Goal: Task Accomplishment & Management: Complete application form

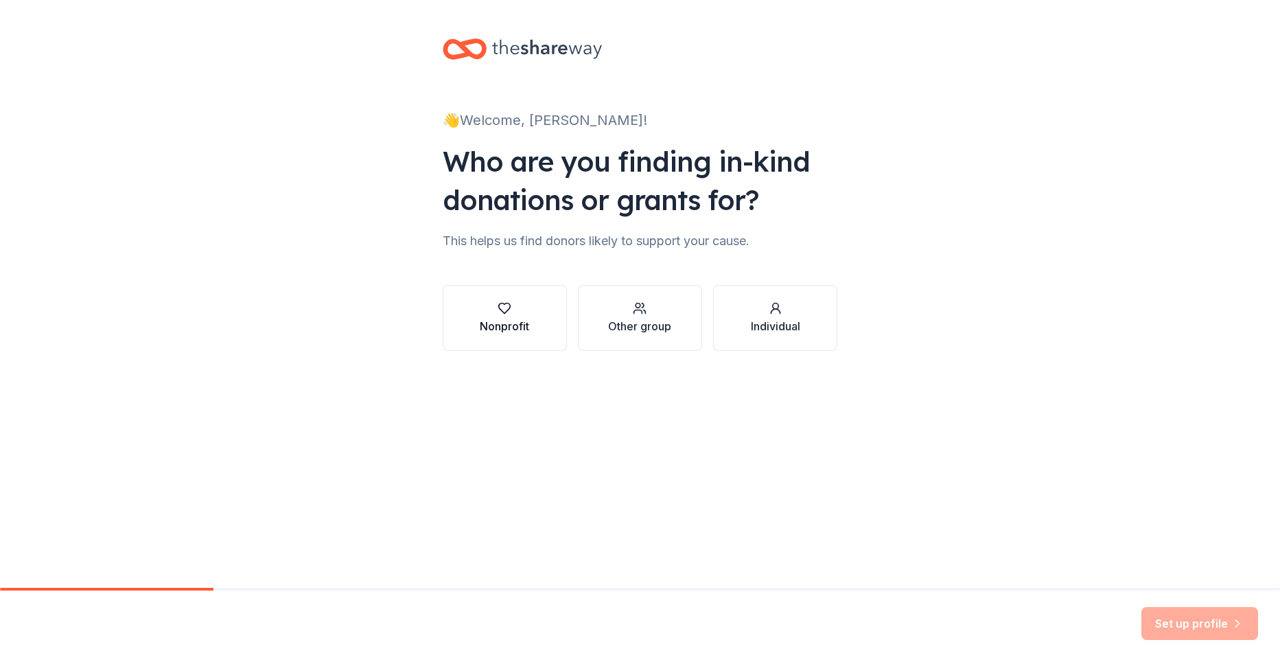
click at [496, 317] on div "Nonprofit" at bounding box center [504, 317] width 49 height 33
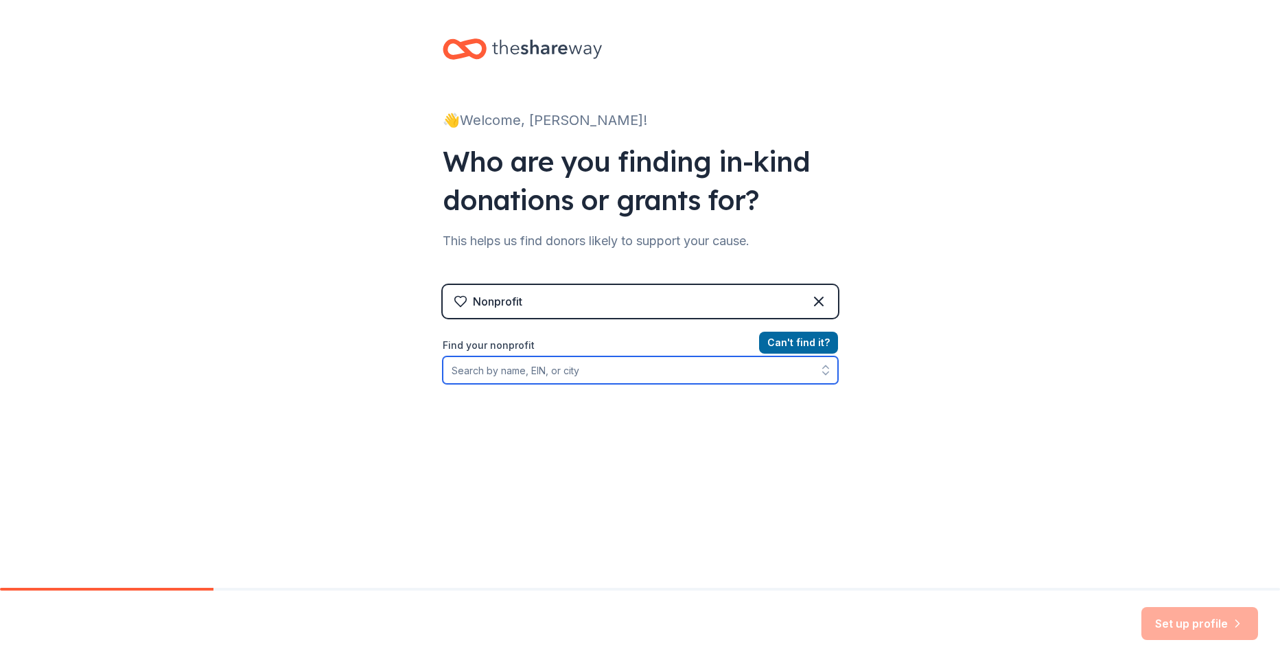
click at [706, 371] on input "Find your nonprofit" at bounding box center [640, 369] width 395 height 27
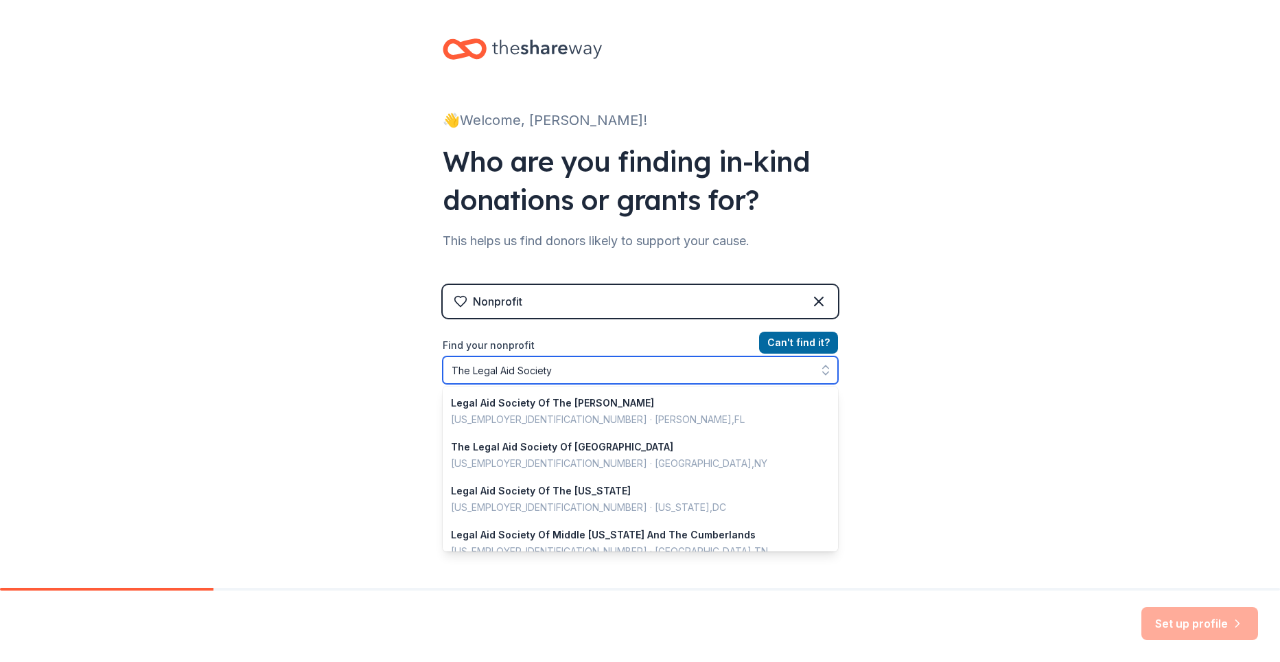
click at [471, 372] on input "The Legal Aid Society" at bounding box center [640, 369] width 395 height 27
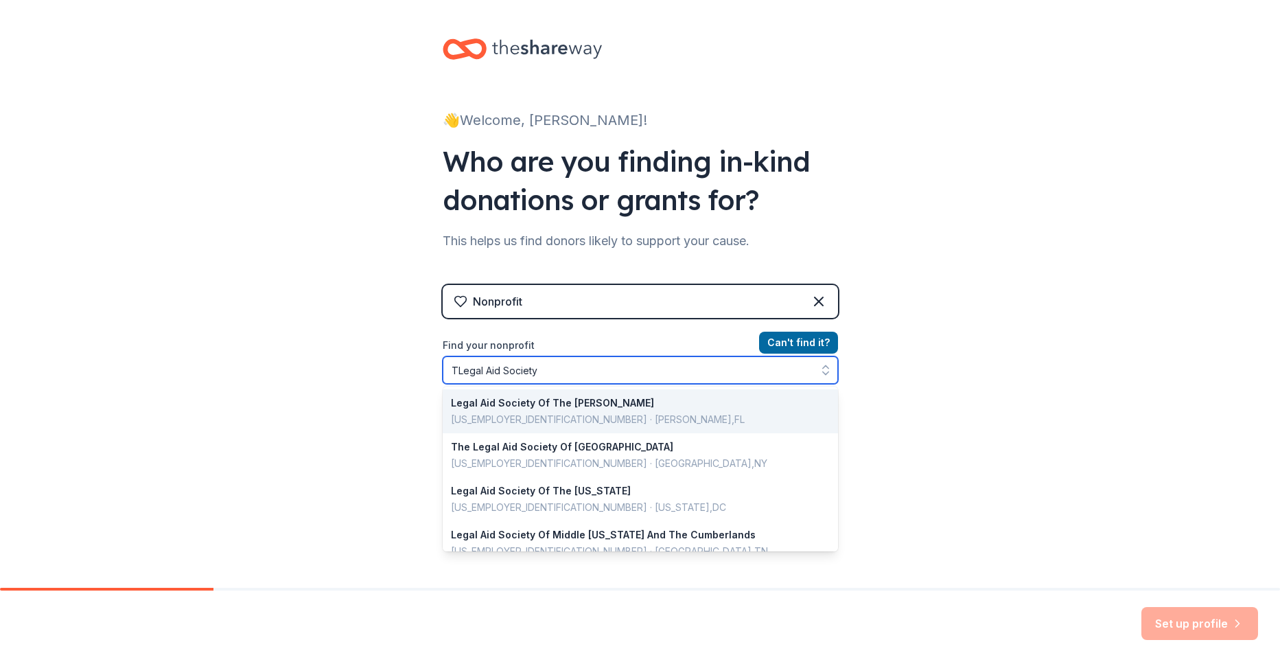
type input "Legal Aid Society"
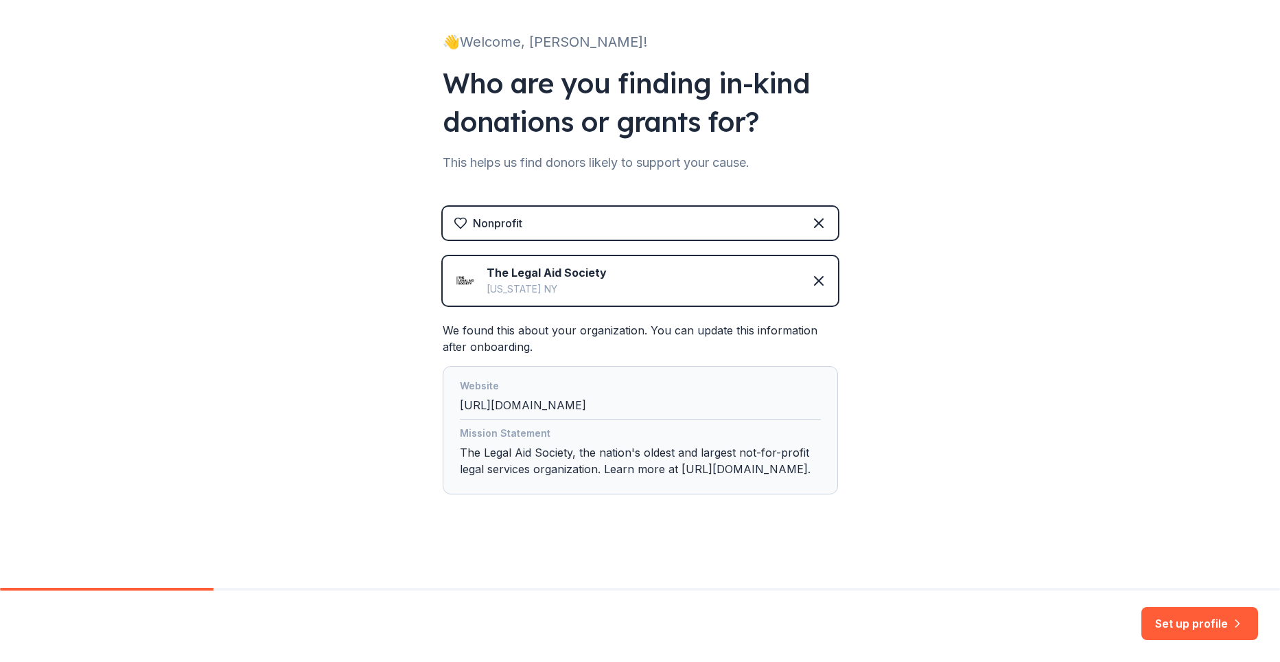
scroll to position [10, 0]
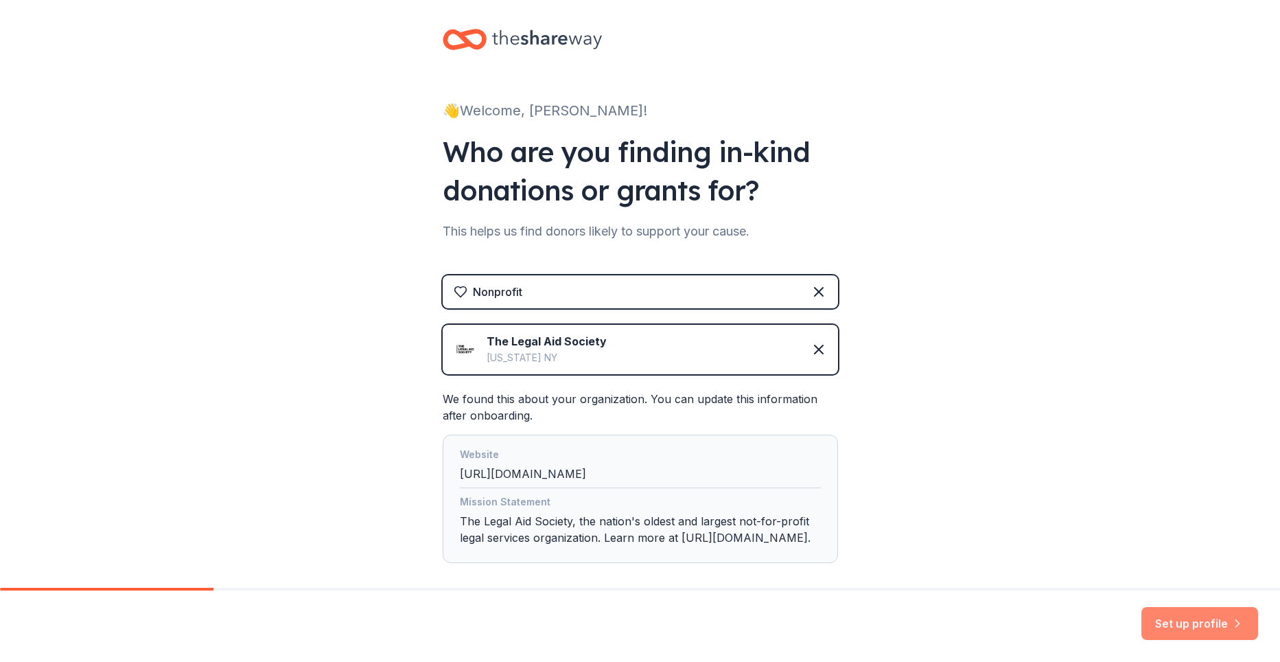
click at [1202, 626] on button "Set up profile" at bounding box center [1200, 623] width 117 height 33
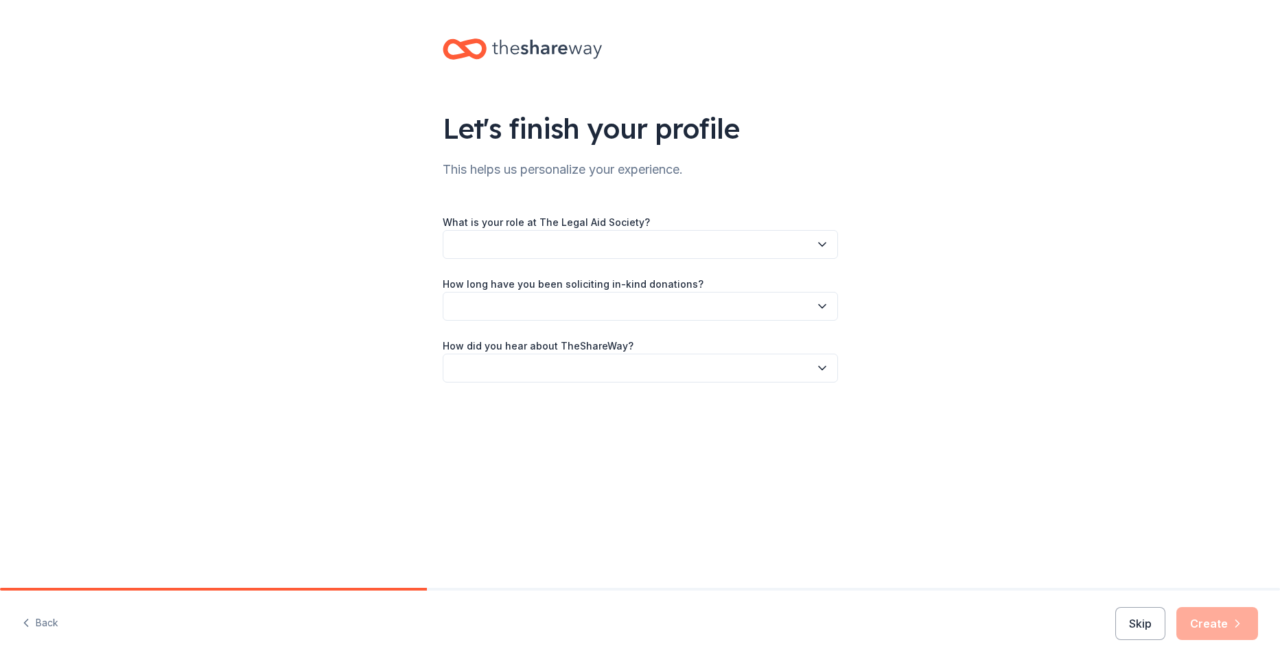
click at [555, 247] on button "button" at bounding box center [640, 244] width 395 height 29
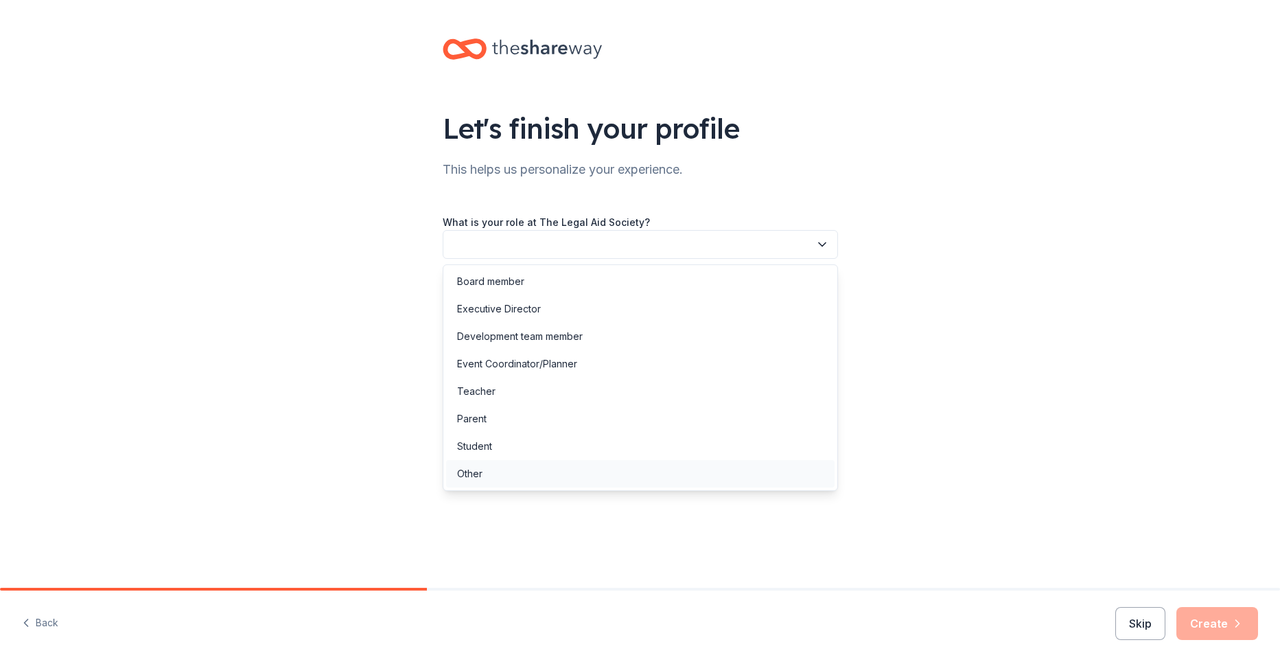
click at [522, 472] on div "Other" at bounding box center [640, 473] width 389 height 27
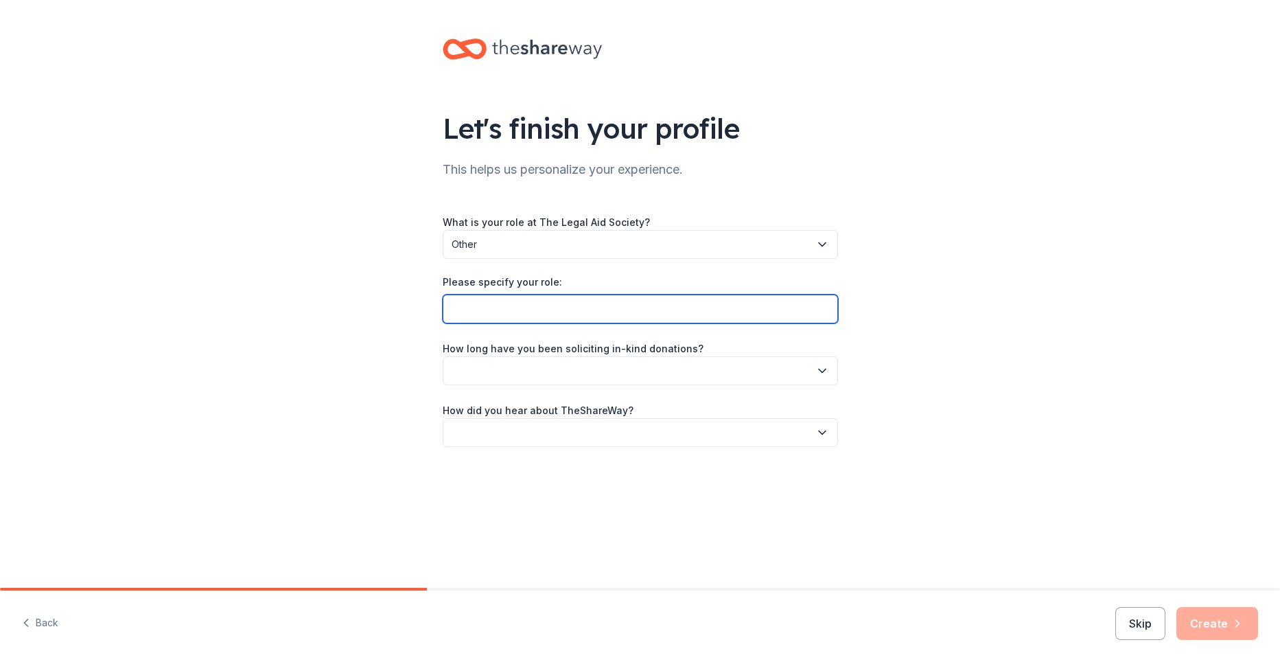
click at [497, 308] on input "Please specify your role:" at bounding box center [640, 309] width 395 height 29
click at [565, 304] on input "Project Manager the" at bounding box center [640, 309] width 395 height 29
type input "Project Manager for the Reentry Unit"
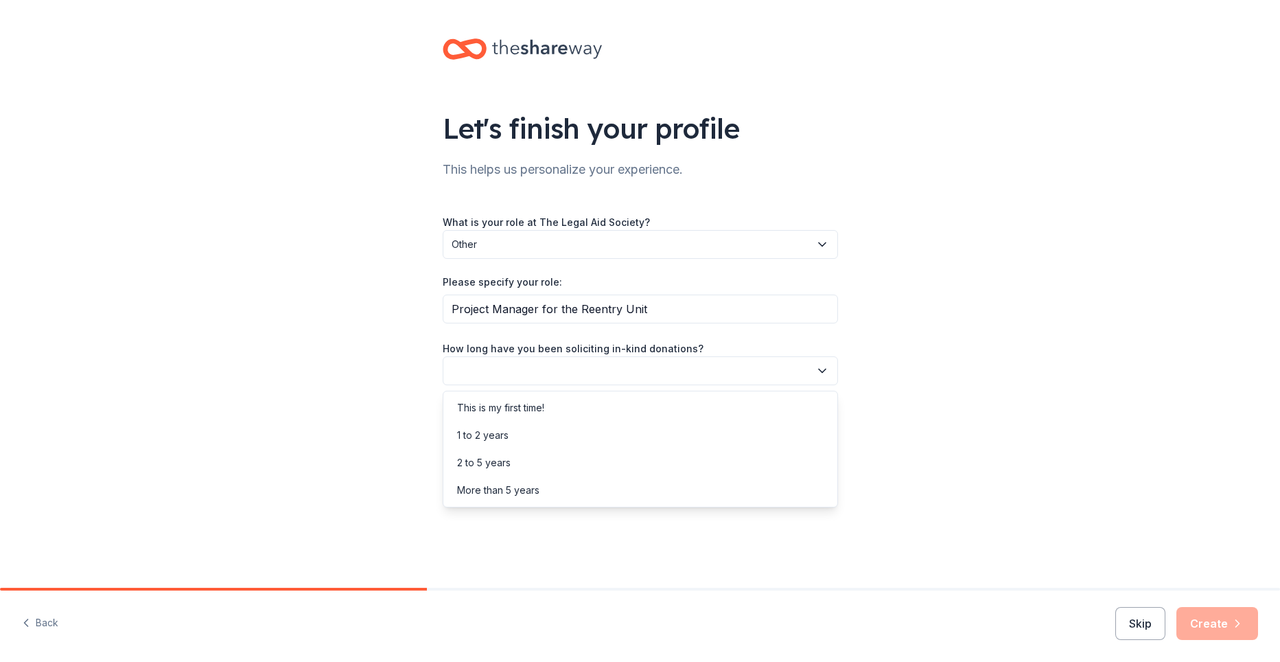
click at [830, 373] on button "button" at bounding box center [640, 370] width 395 height 29
click at [713, 405] on div "This is my first time!" at bounding box center [640, 407] width 389 height 27
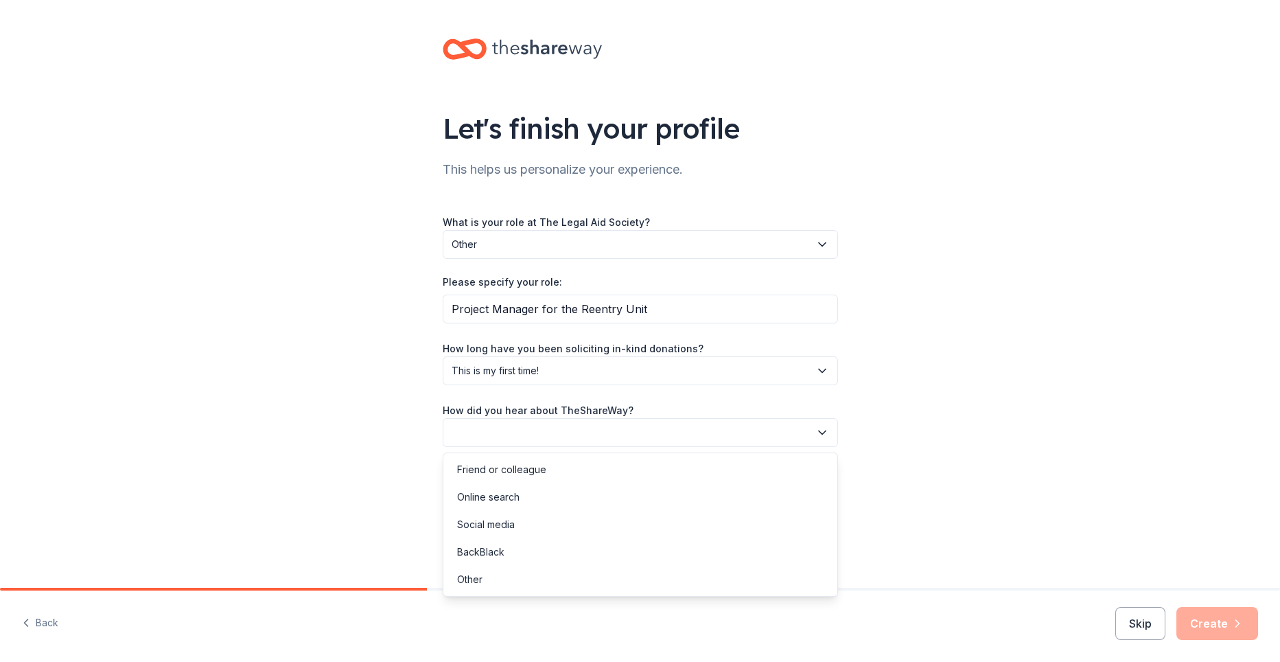
click at [602, 435] on button "button" at bounding box center [640, 432] width 395 height 29
click at [577, 492] on div "Online search" at bounding box center [640, 496] width 389 height 27
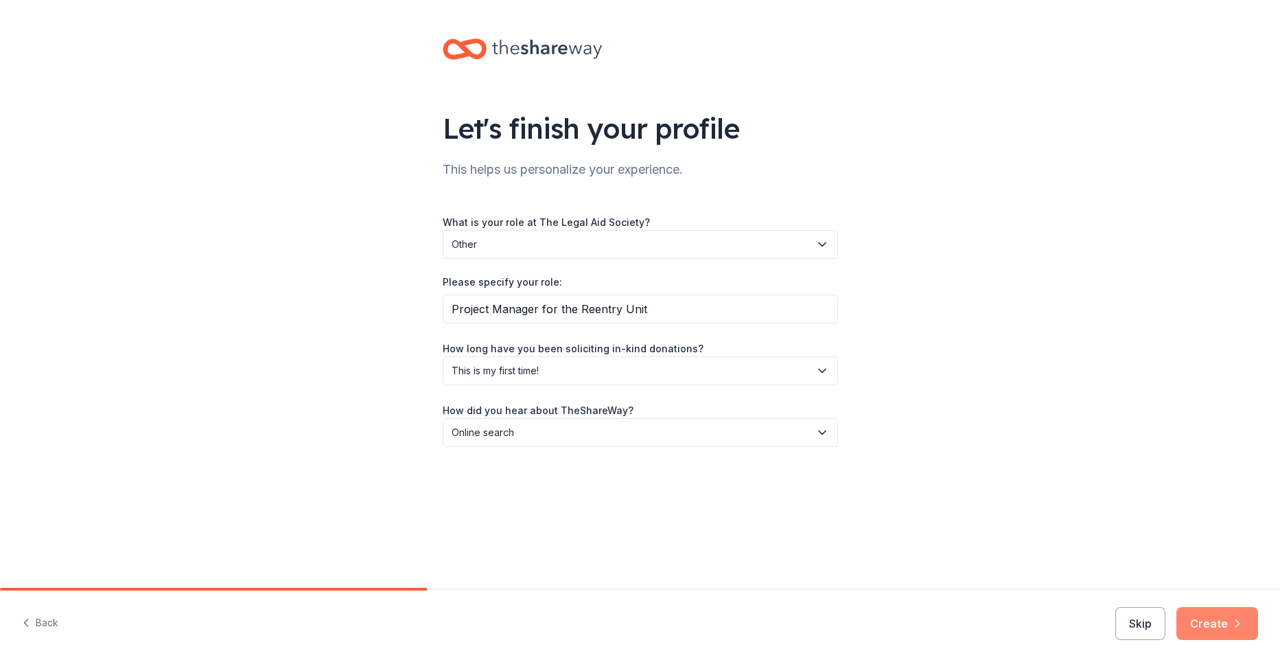
click at [1219, 619] on button "Create" at bounding box center [1218, 623] width 82 height 33
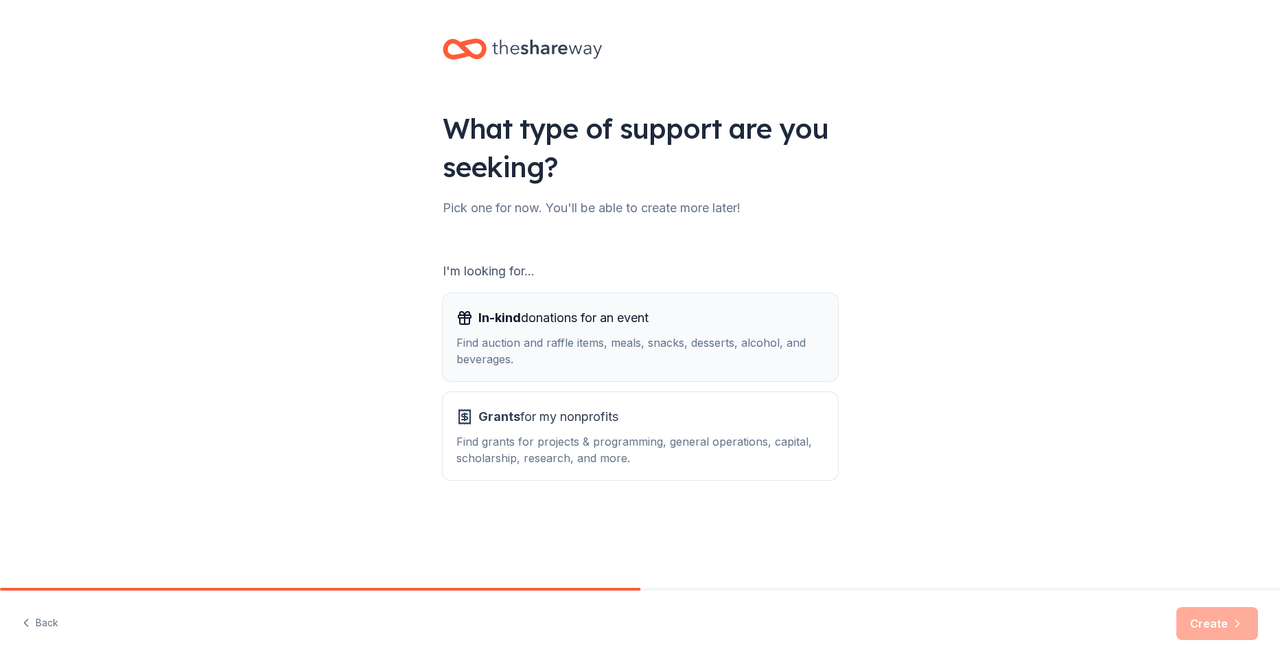
click at [708, 345] on div "Find auction and raffle items, meals, snacks, desserts, alcohol, and beverages." at bounding box center [641, 350] width 368 height 33
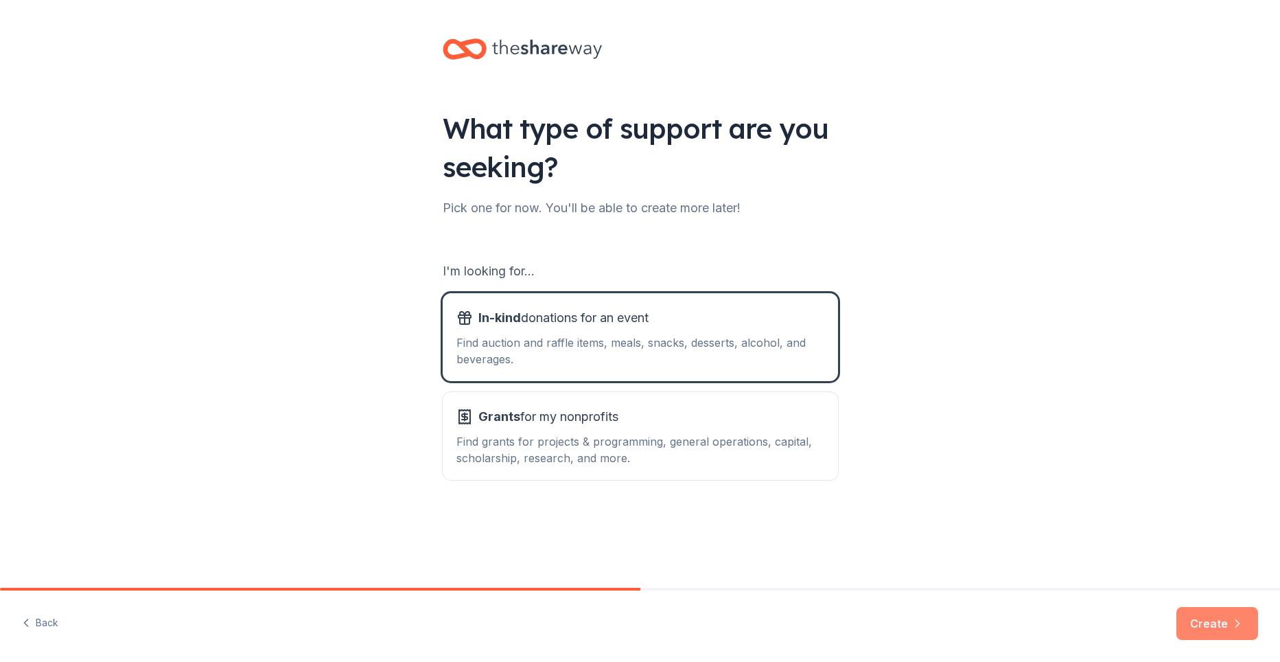
click at [1219, 630] on button "Create" at bounding box center [1218, 623] width 82 height 33
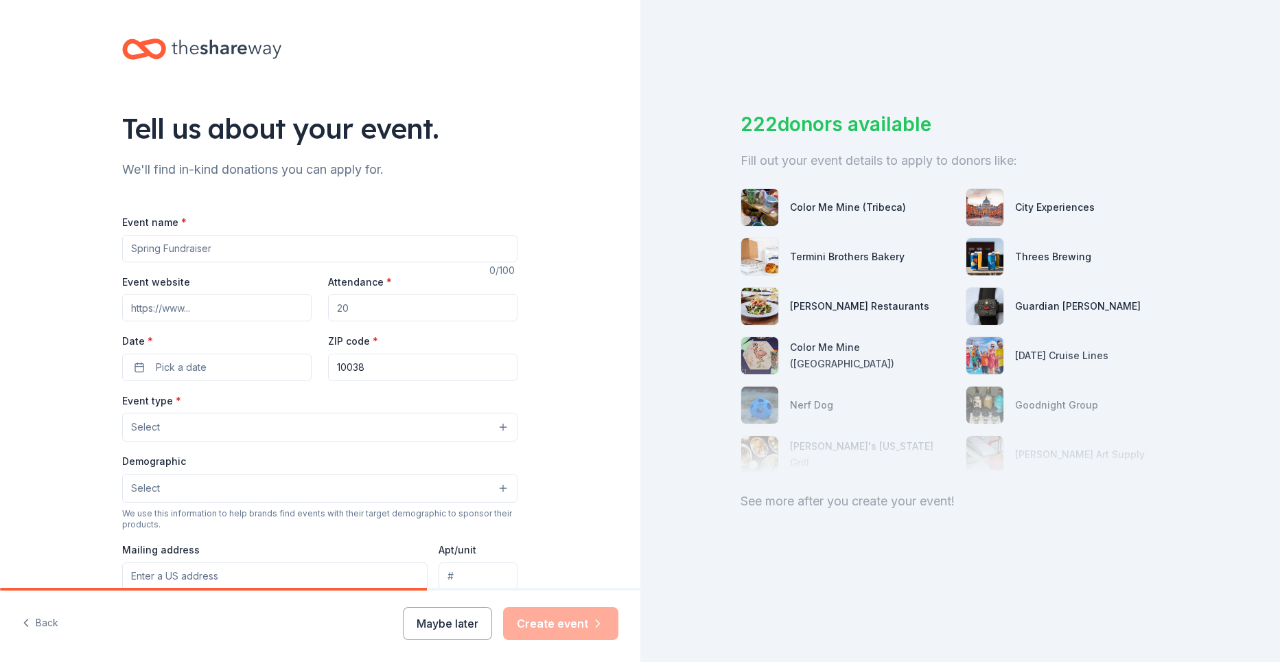
click at [492, 426] on button "Select" at bounding box center [319, 427] width 395 height 29
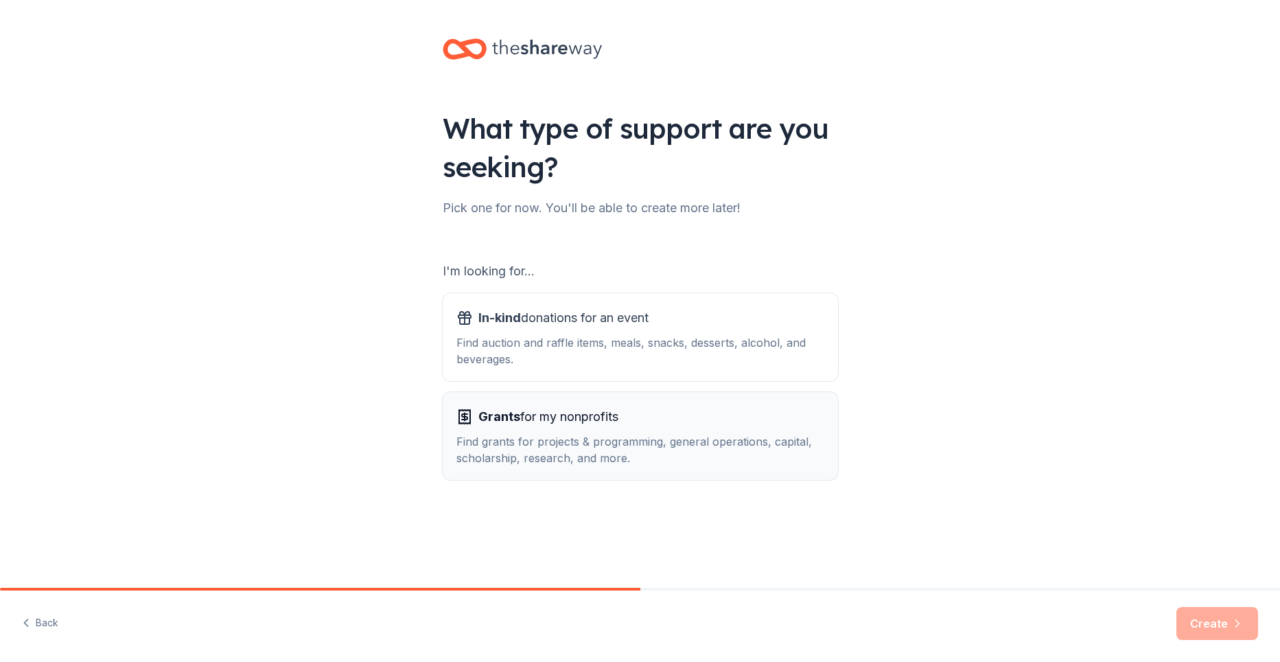
click at [597, 435] on div "Find grants for projects & programming, general operations, capital, scholarshi…" at bounding box center [641, 449] width 368 height 33
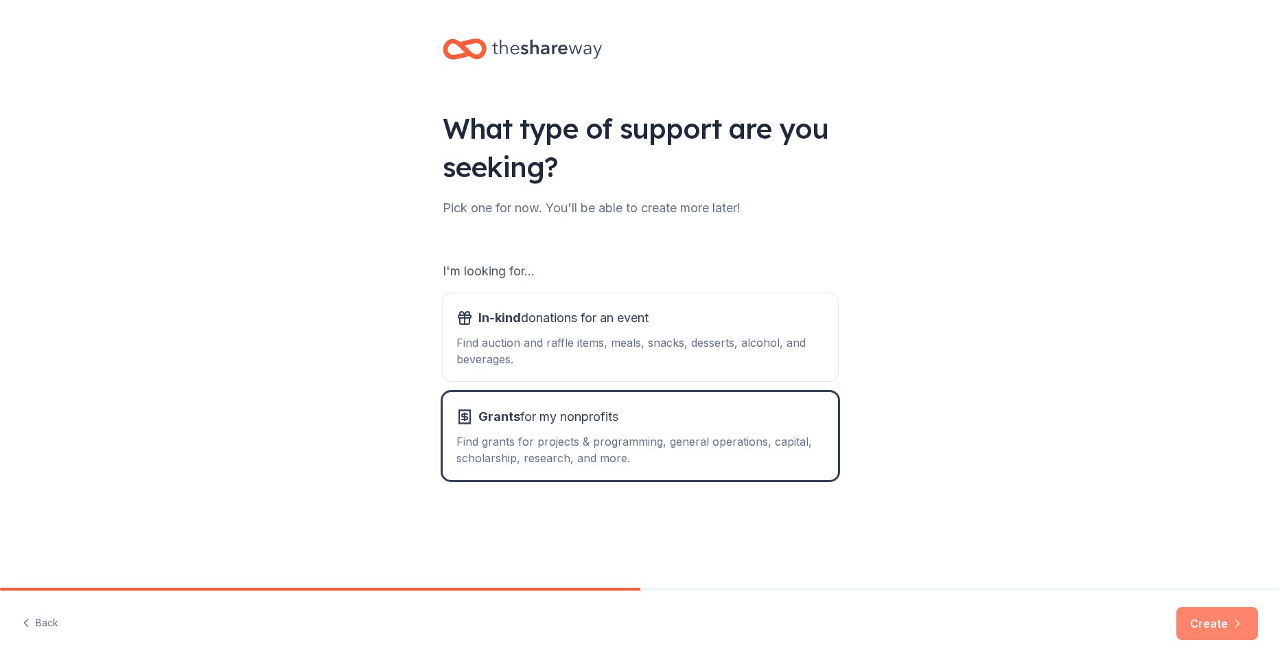
click at [1198, 624] on button "Create" at bounding box center [1218, 623] width 82 height 33
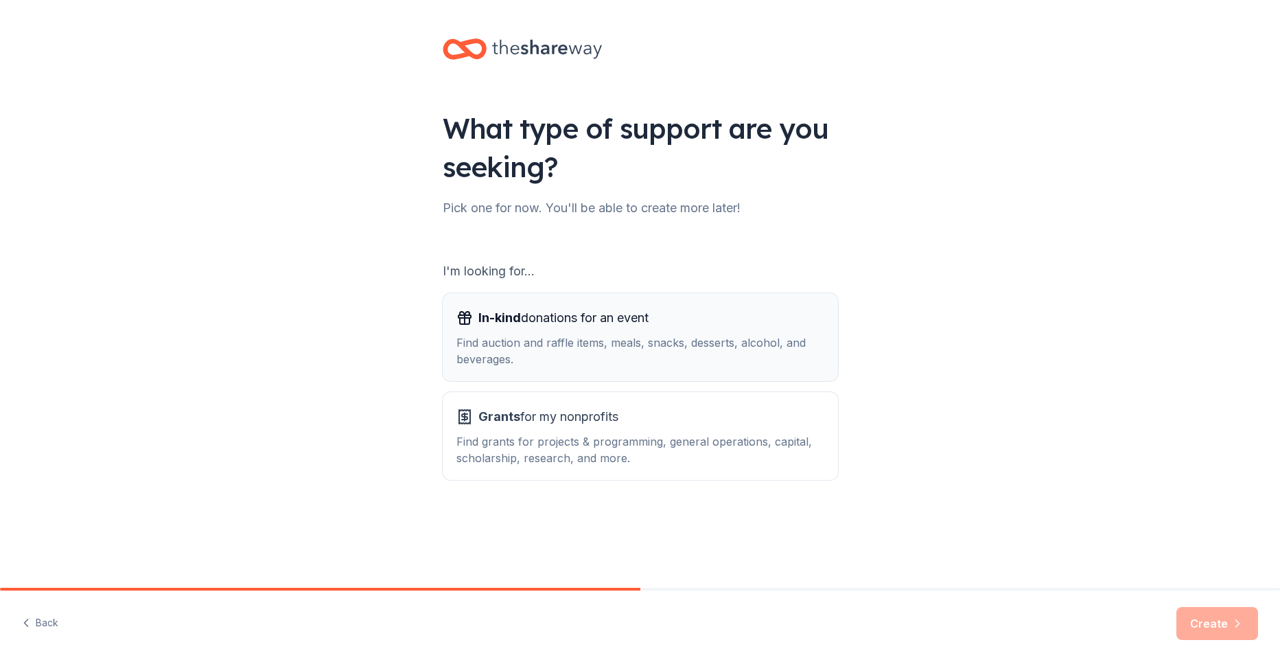
click at [627, 340] on div "Find auction and raffle items, meals, snacks, desserts, alcohol, and beverages." at bounding box center [641, 350] width 368 height 33
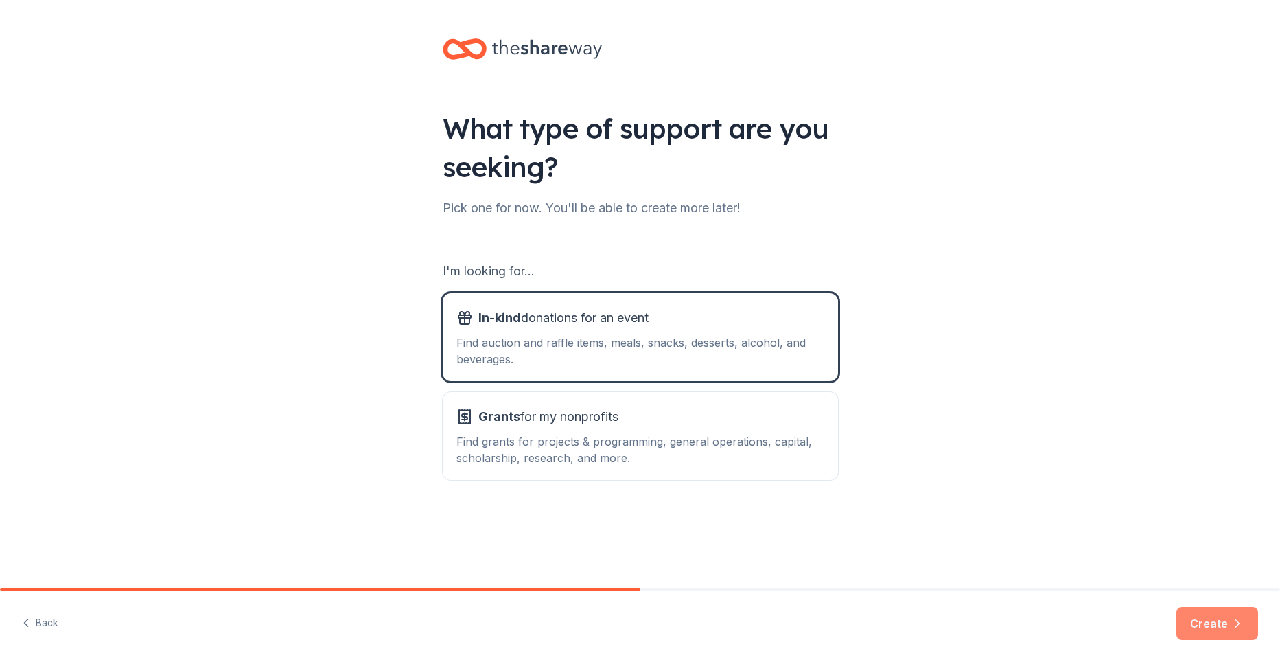
click at [1217, 618] on button "Create" at bounding box center [1218, 623] width 82 height 33
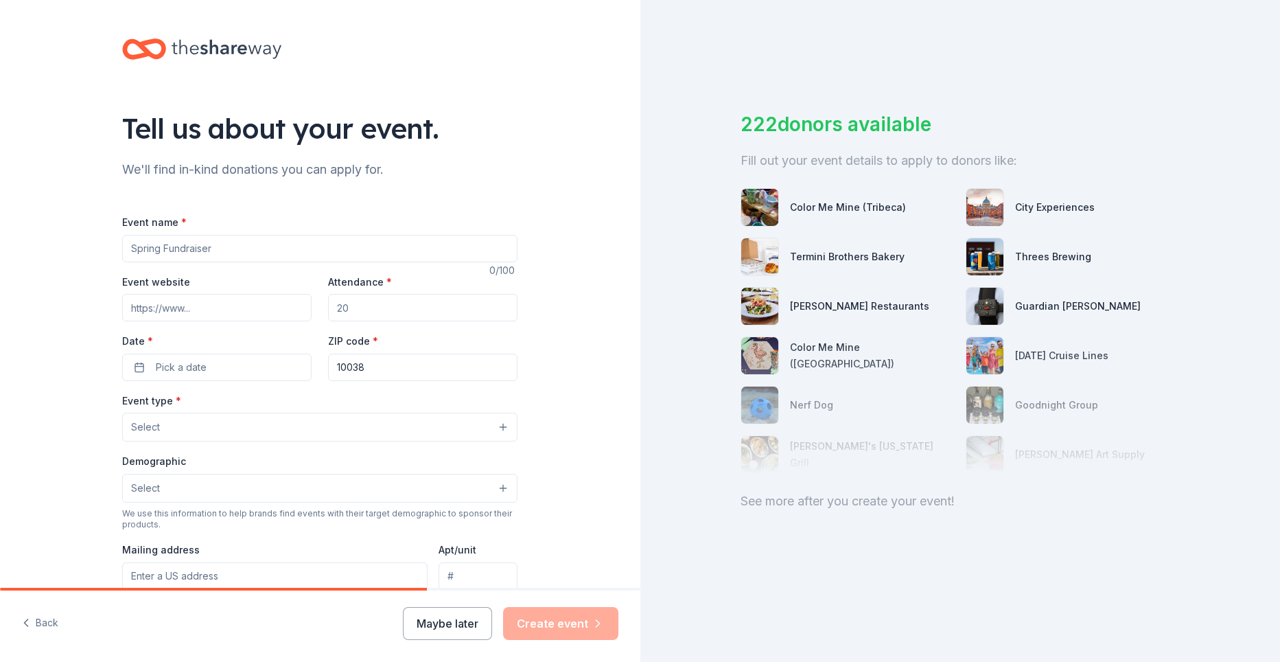
click at [280, 244] on input "Event name *" at bounding box center [319, 248] width 395 height 27
click at [316, 251] on input "Event name *" at bounding box center [319, 248] width 395 height 27
type input "Clothing Closet"
click at [207, 298] on input "Event website" at bounding box center [216, 307] width 189 height 27
click at [421, 312] on input "Attendance *" at bounding box center [422, 307] width 189 height 27
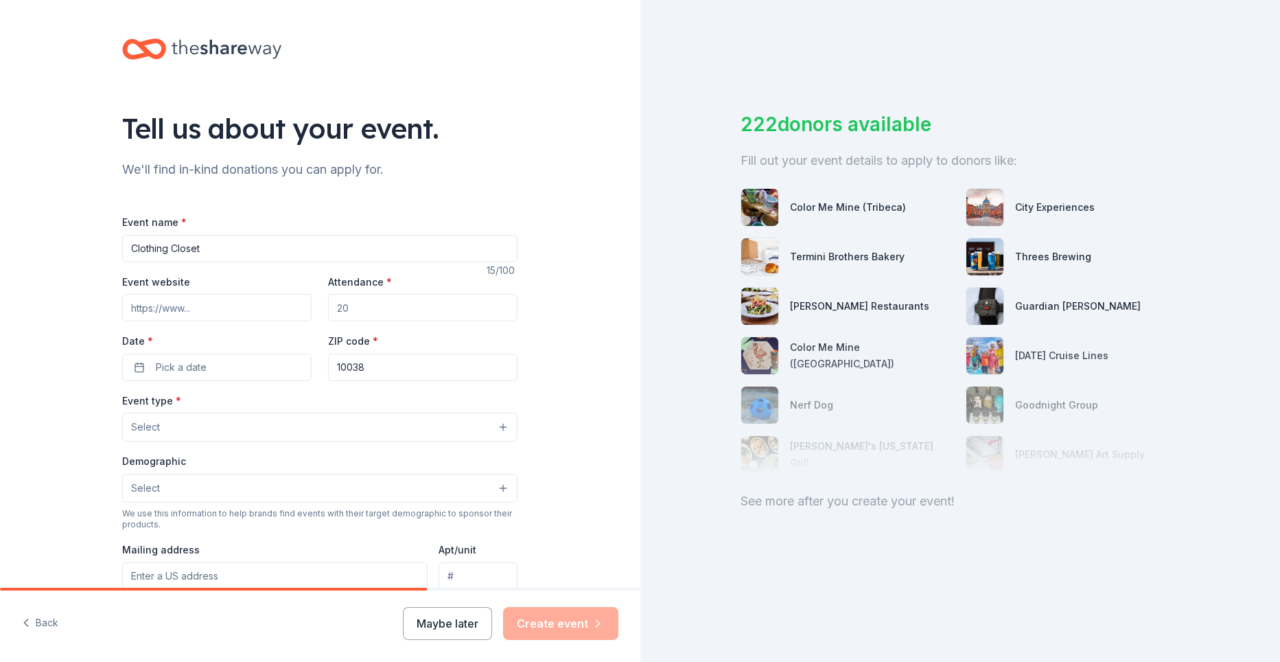
click at [349, 305] on input "Attendance *" at bounding box center [422, 307] width 189 height 27
type input "200"
click at [222, 360] on button "Pick a date" at bounding box center [216, 367] width 189 height 27
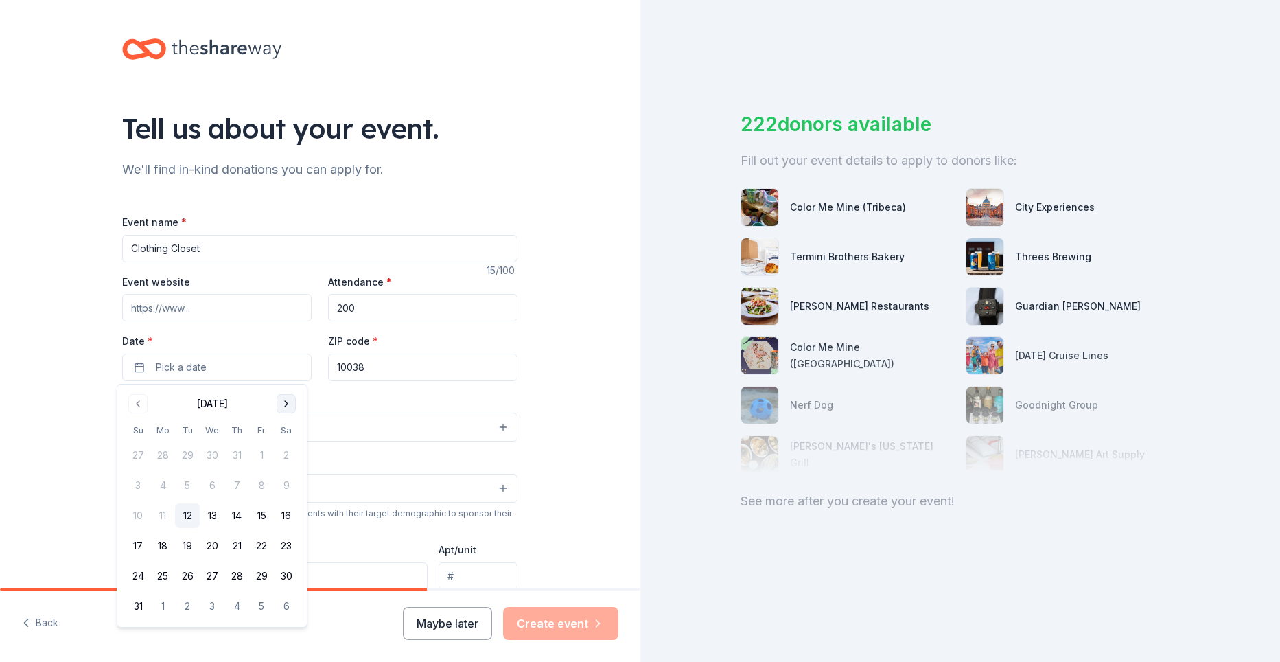
click at [284, 400] on button "Go to next month" at bounding box center [286, 403] width 19 height 19
click at [160, 486] on button "8" at bounding box center [162, 485] width 25 height 25
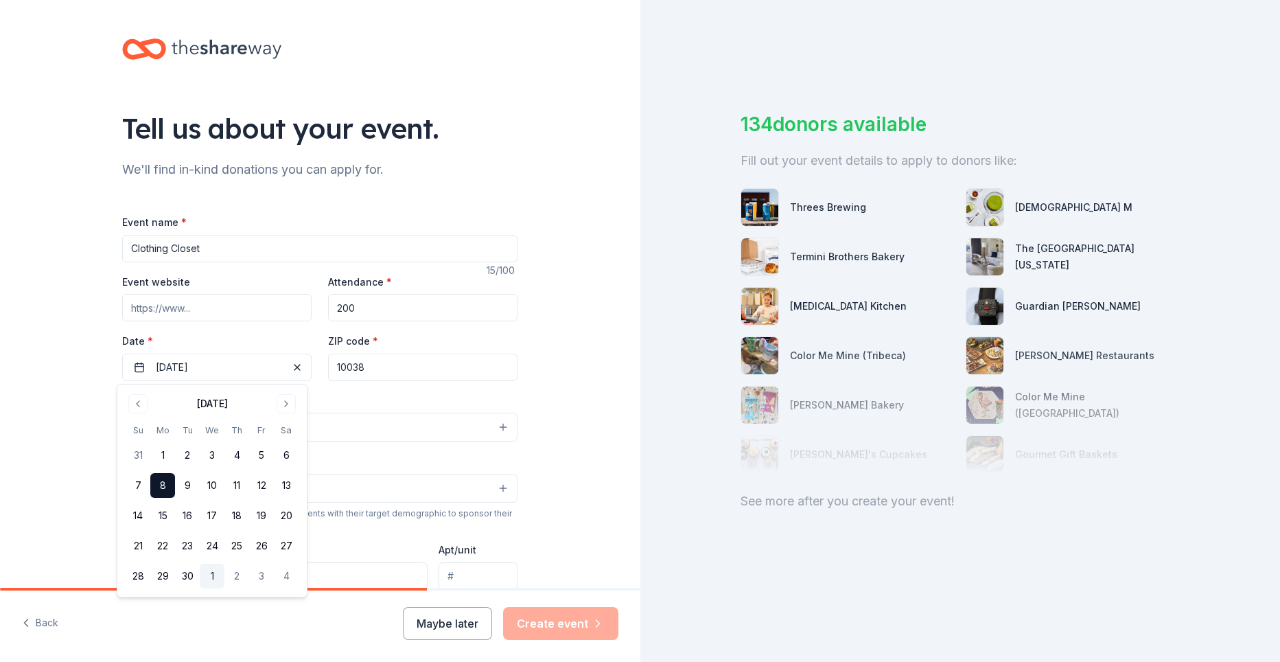
click at [211, 571] on button "1" at bounding box center [212, 576] width 25 height 25
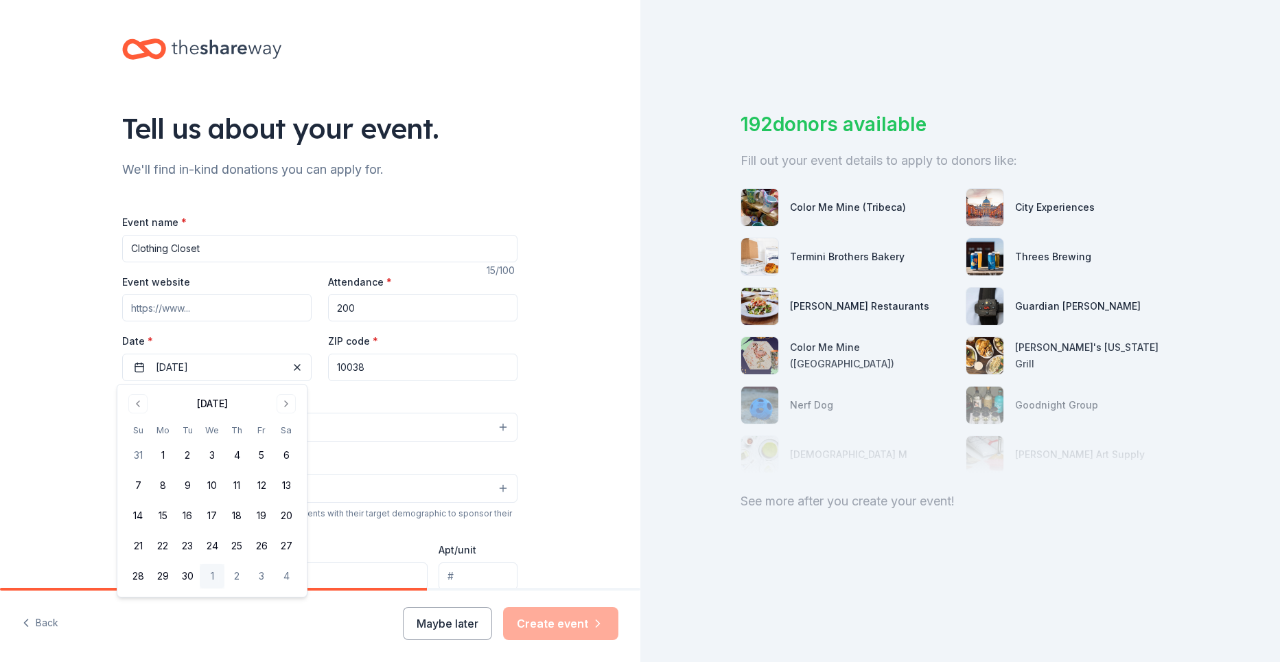
click at [375, 371] on input "10038" at bounding box center [422, 367] width 189 height 27
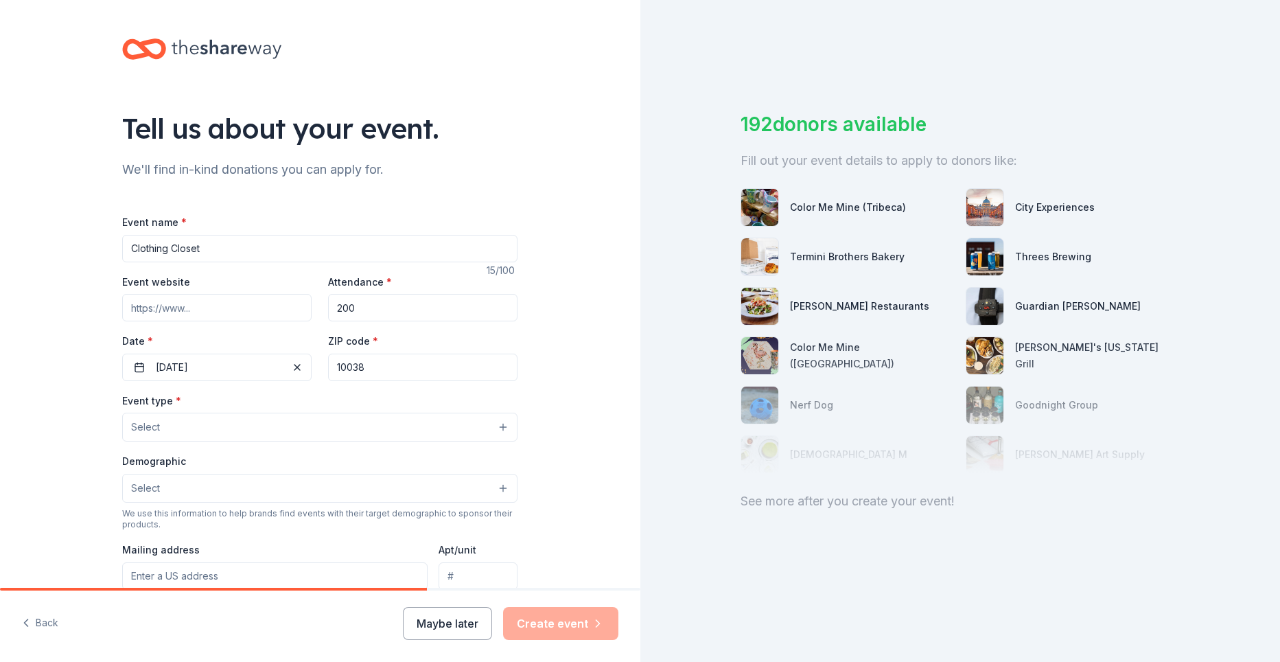
type input "[STREET_ADDRESS]"
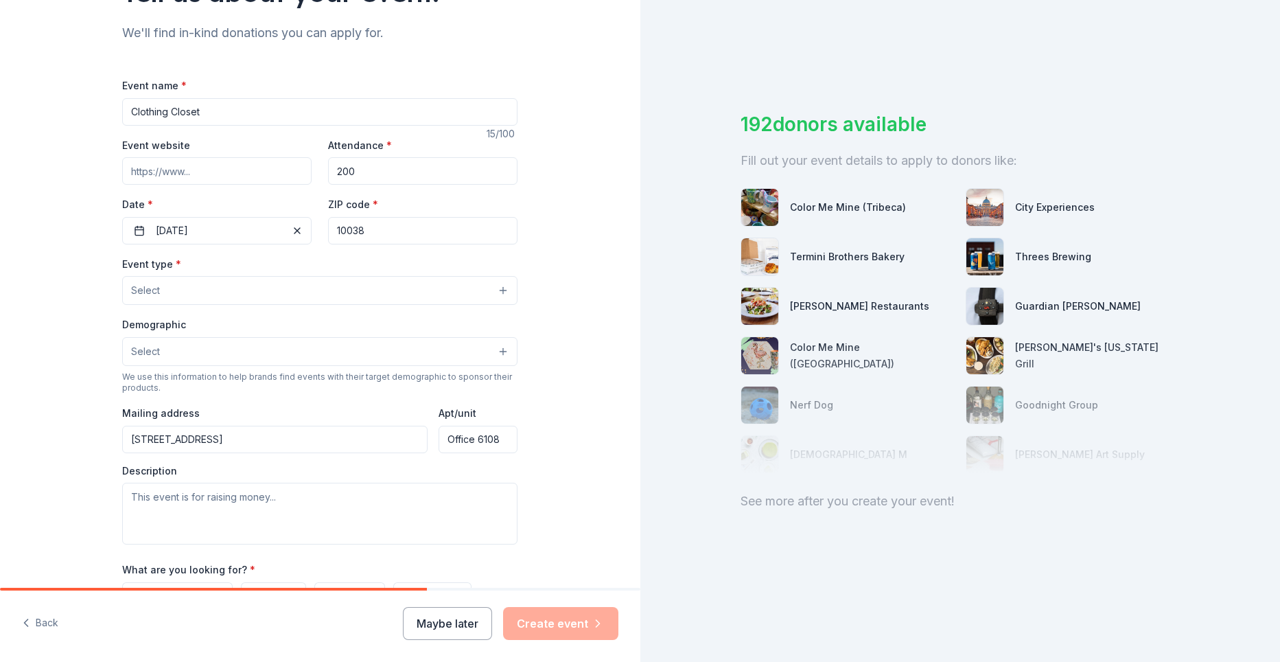
scroll to position [137, 0]
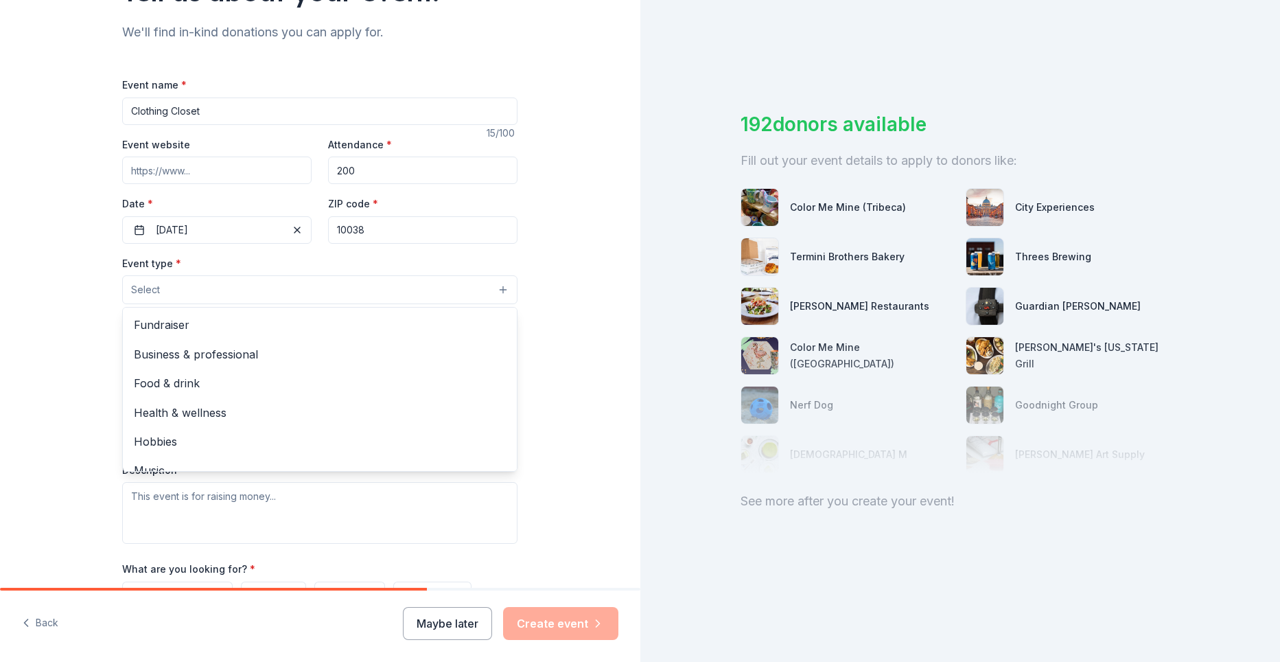
click at [494, 293] on button "Select" at bounding box center [319, 289] width 395 height 29
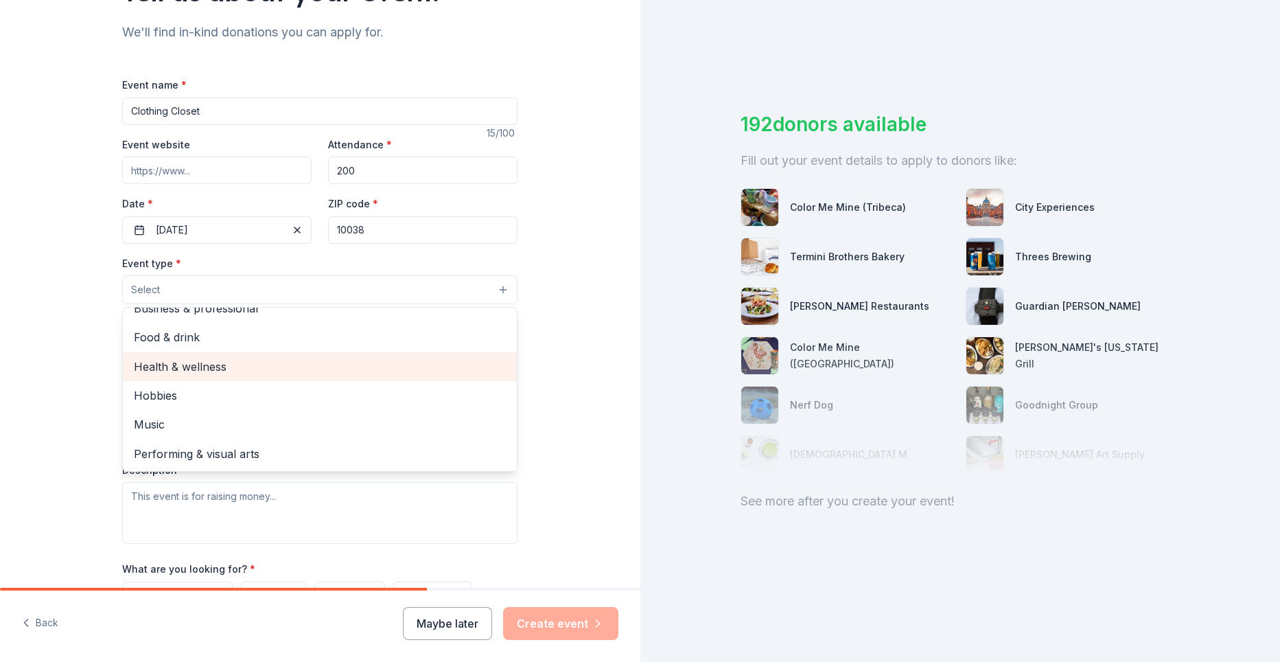
scroll to position [0, 0]
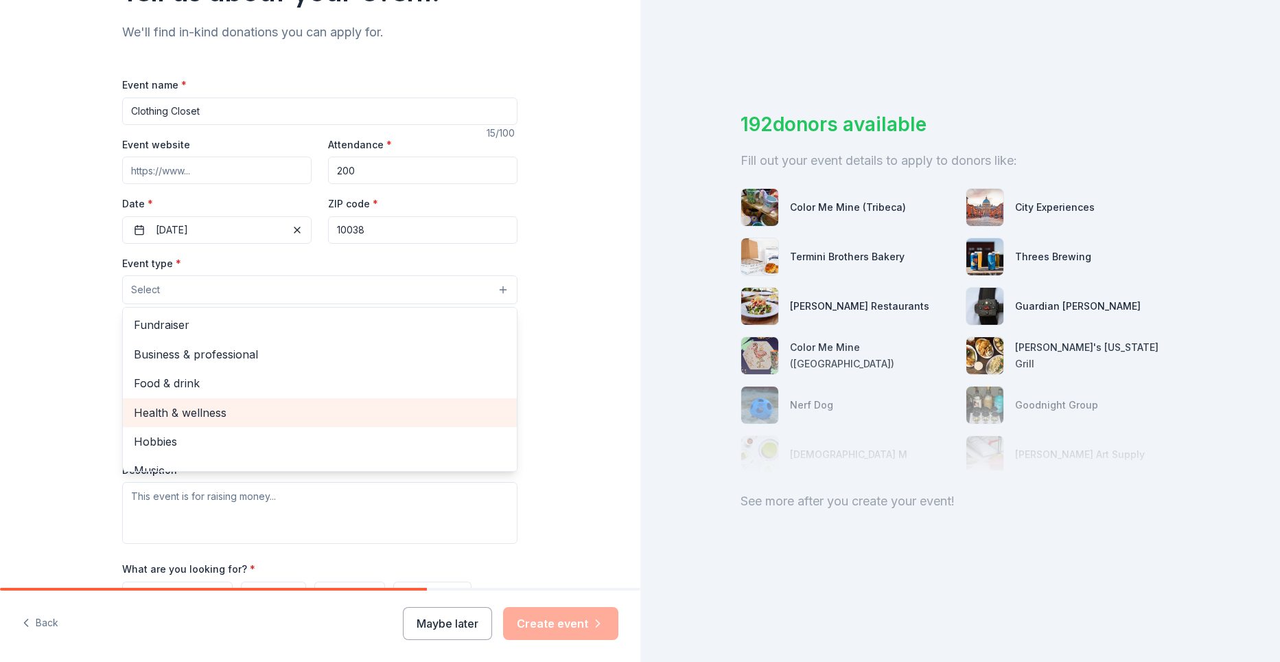
click at [394, 420] on span "Health & wellness" at bounding box center [320, 413] width 372 height 18
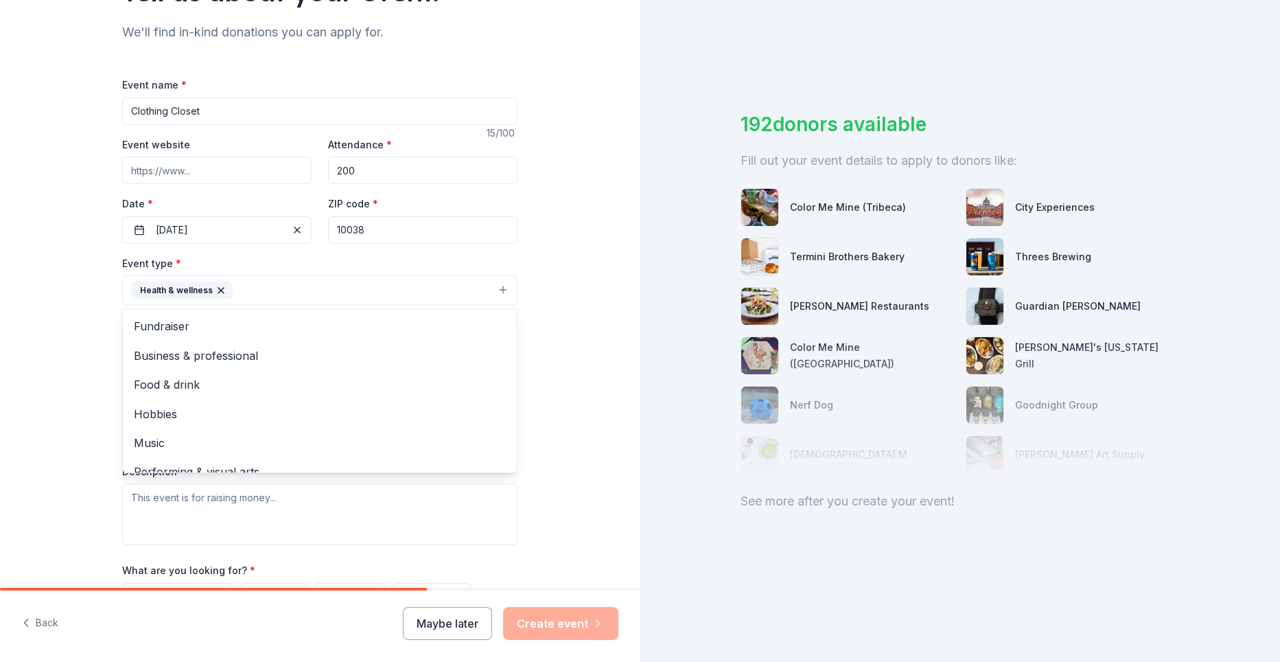
click at [587, 347] on div "Tell us about your event. We'll find in-kind donations you can apply for. Event…" at bounding box center [320, 320] width 641 height 915
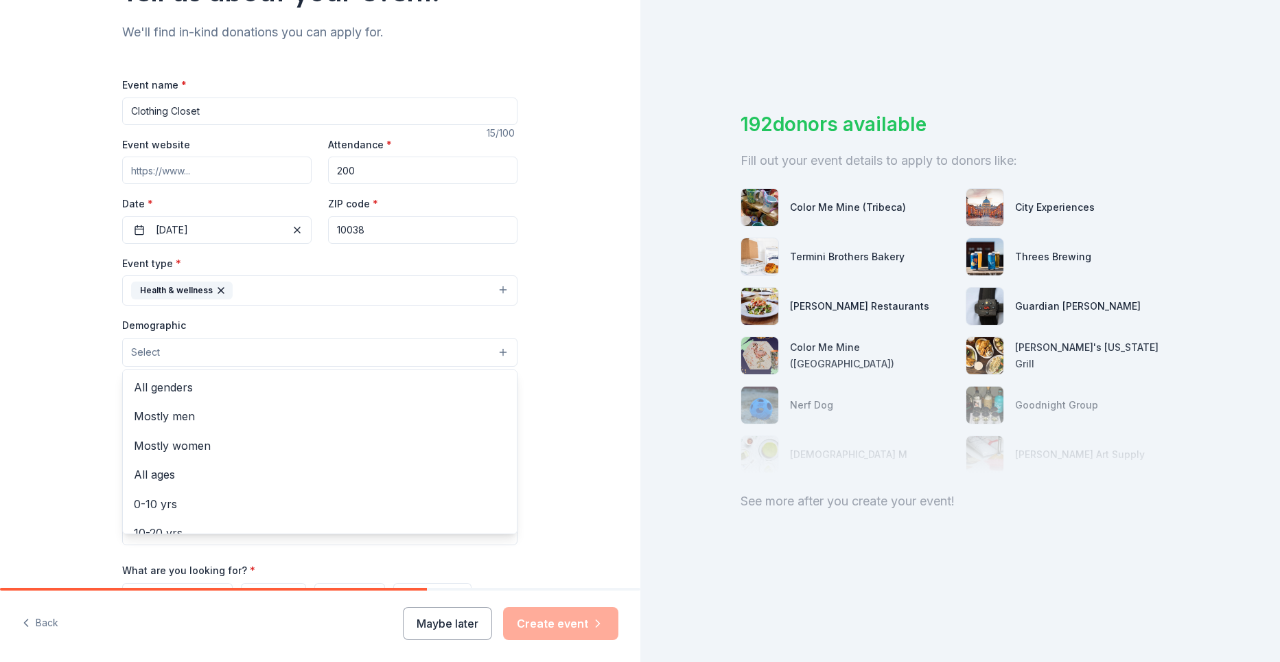
click at [210, 356] on button "Select" at bounding box center [319, 352] width 395 height 29
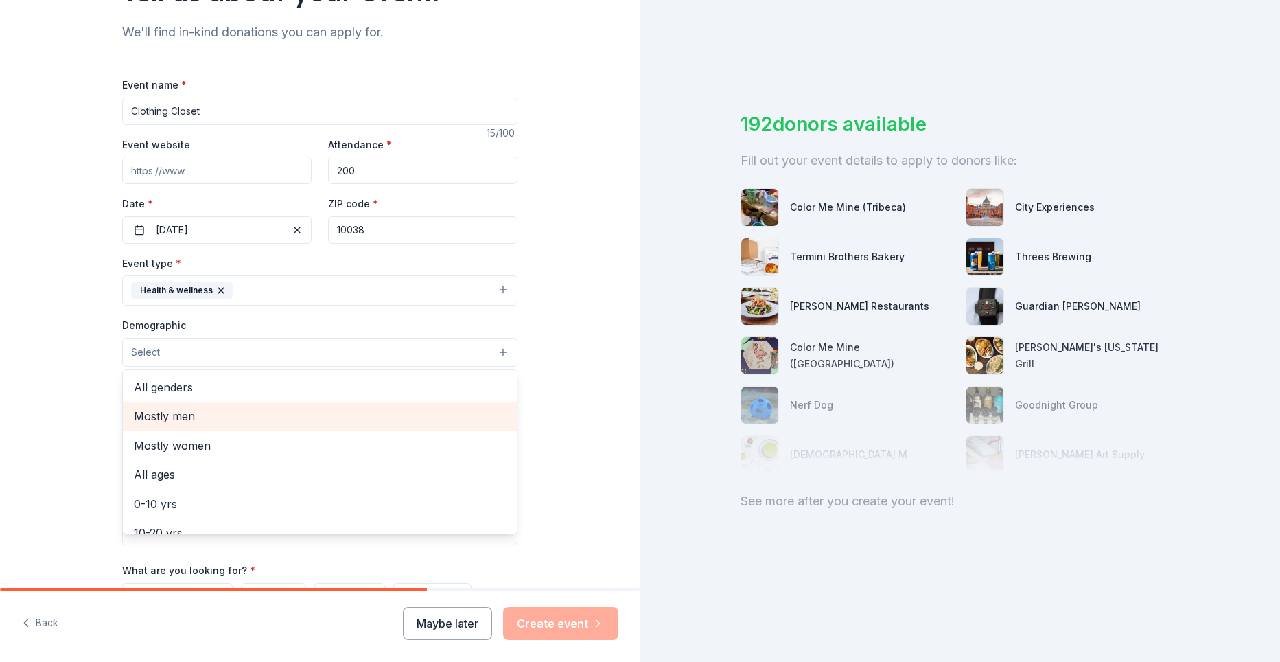
click at [219, 418] on span "Mostly men" at bounding box center [320, 416] width 372 height 18
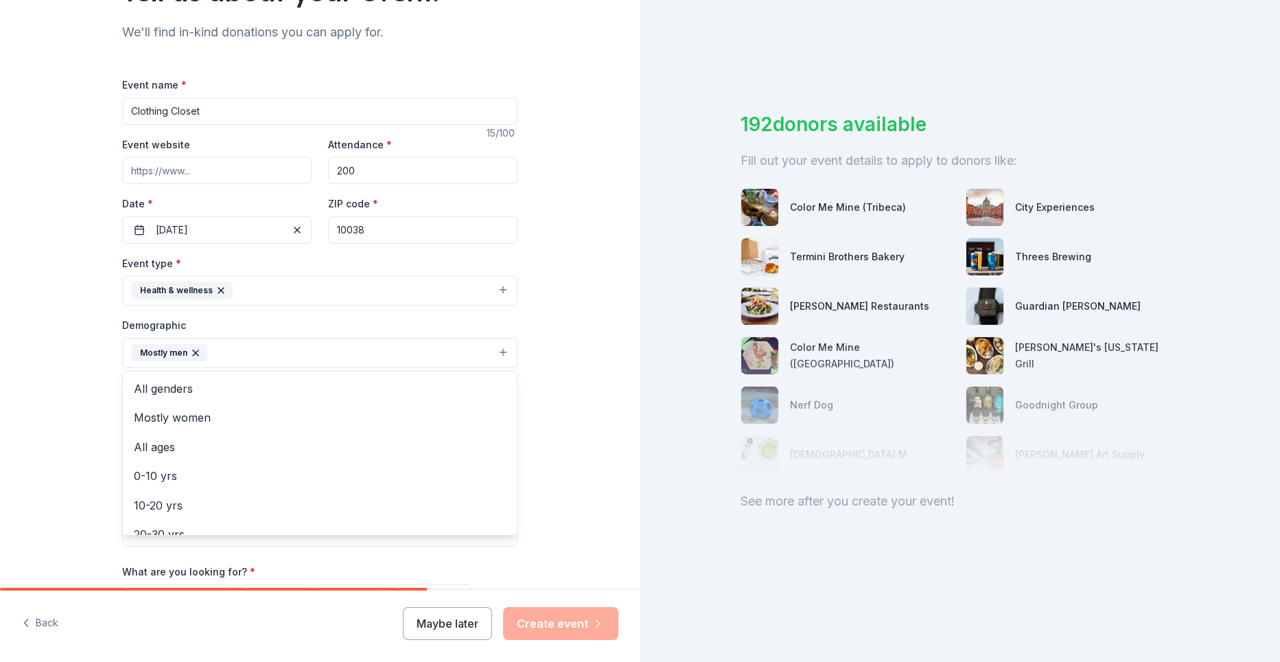
click at [597, 406] on div "Tell us about your event. We'll find in-kind donations you can apply for. Event…" at bounding box center [320, 321] width 641 height 916
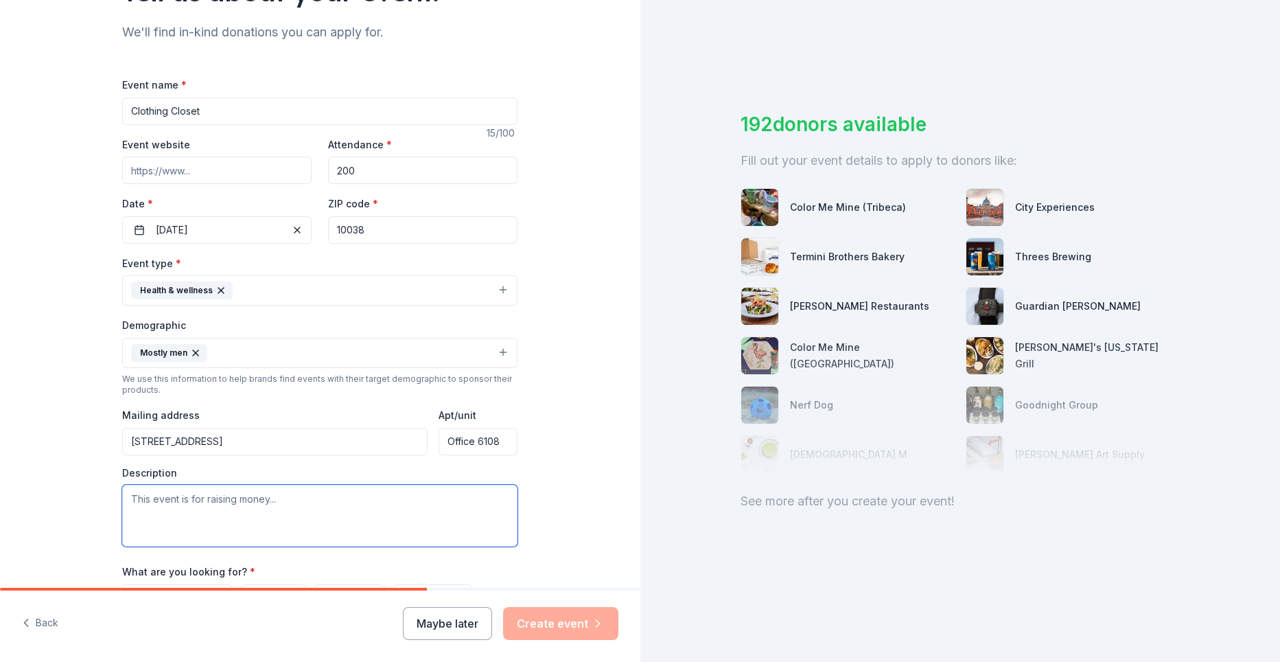
click at [251, 501] on textarea at bounding box center [319, 516] width 395 height 62
click at [498, 439] on input "Office 6108" at bounding box center [478, 441] width 79 height 27
type input "O"
type input "6th floor"
click at [227, 450] on input "[STREET_ADDRESS]" at bounding box center [274, 441] width 305 height 27
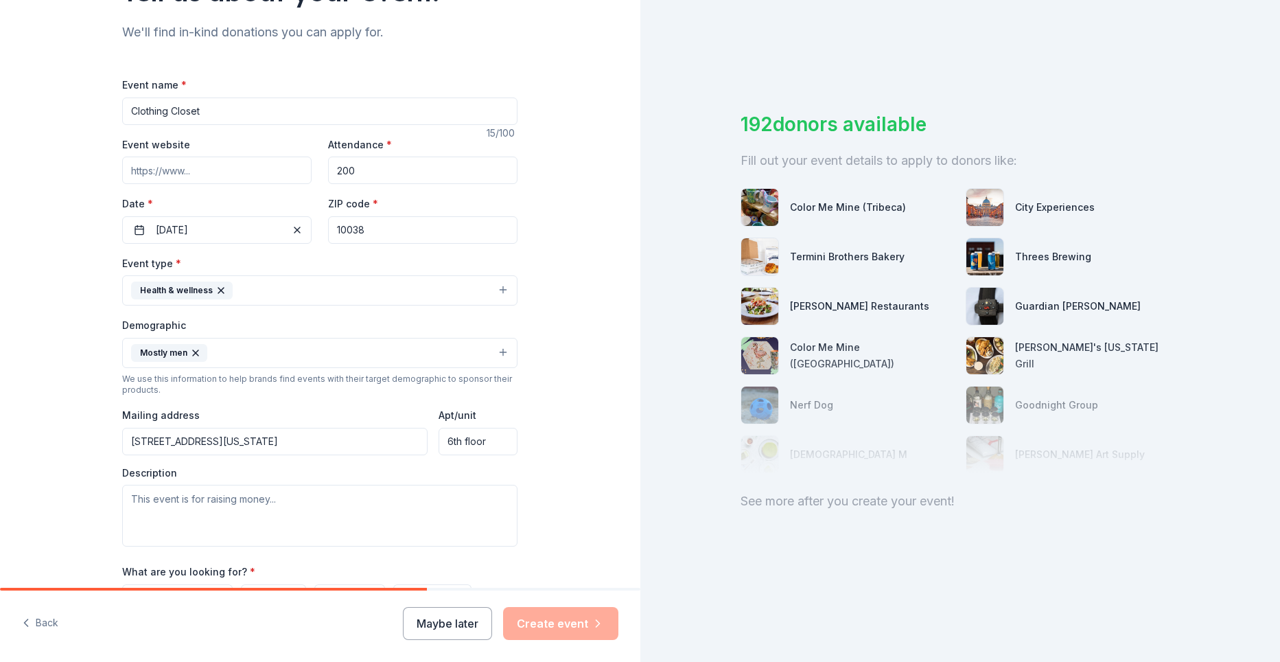
click at [297, 441] on input "[STREET_ADDRESS][US_STATE]" at bounding box center [274, 441] width 305 height 27
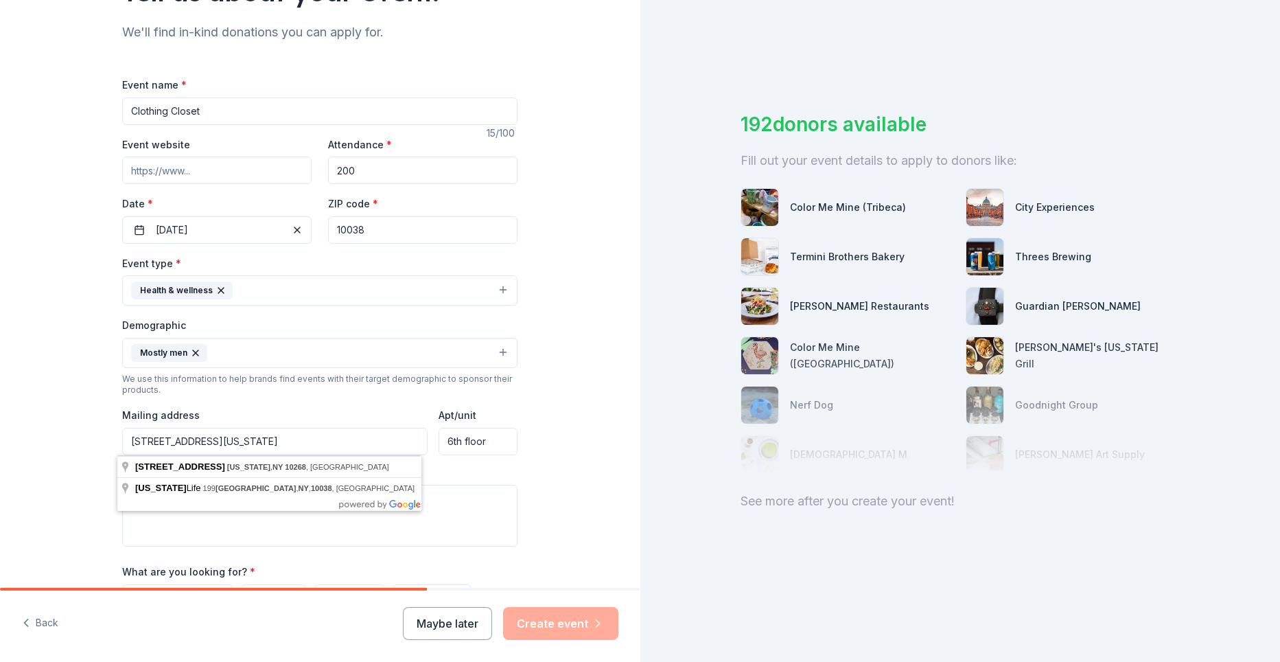
type input "[STREET_ADDRESS][US_STATE]"
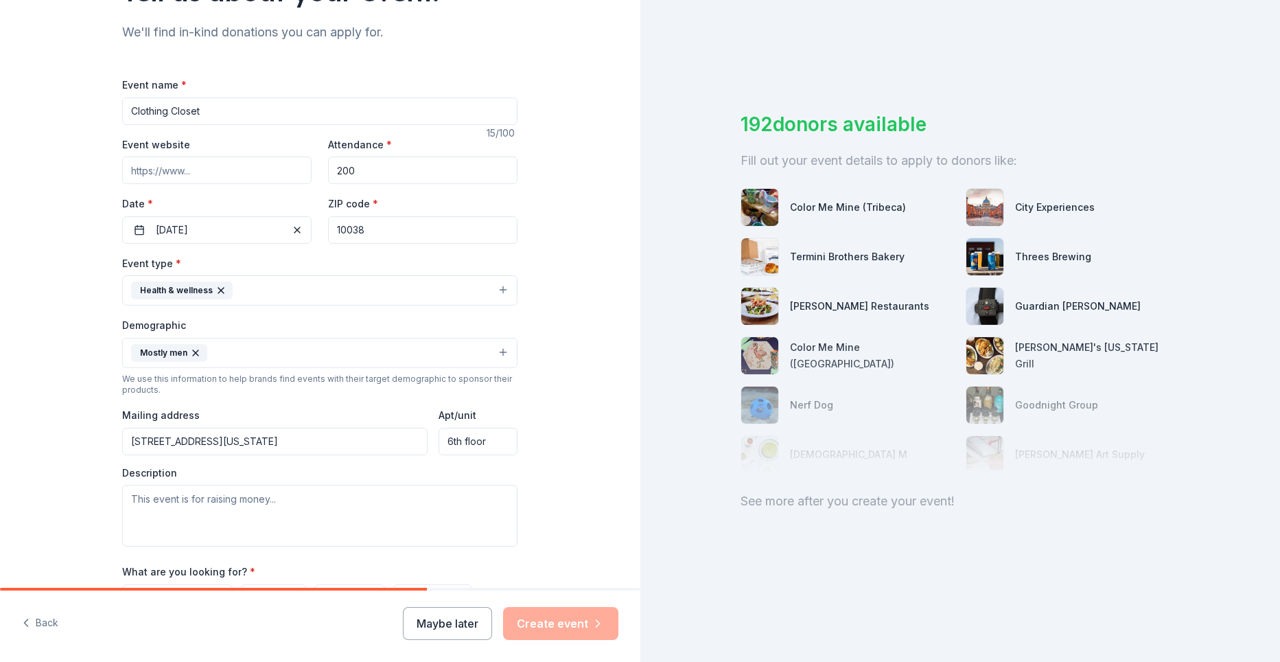
click at [32, 431] on div "Tell us about your event. We'll find in-kind donations you can apply for. Event…" at bounding box center [320, 321] width 641 height 916
